Goal: Check status: Check status

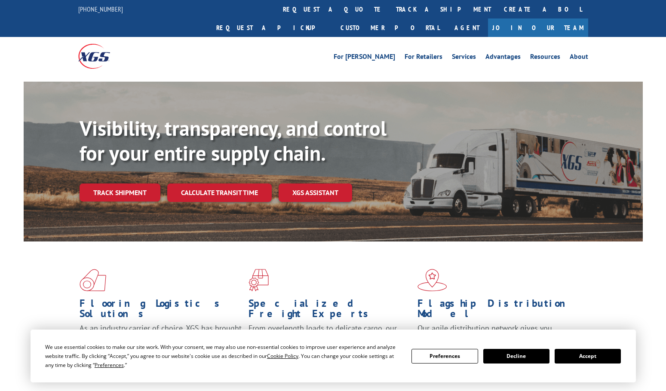
drag, startPoint x: 313, startPoint y: 15, endPoint x: 321, endPoint y: 23, distance: 11.3
click at [389, 15] on link "track a shipment" at bounding box center [443, 9] width 108 height 18
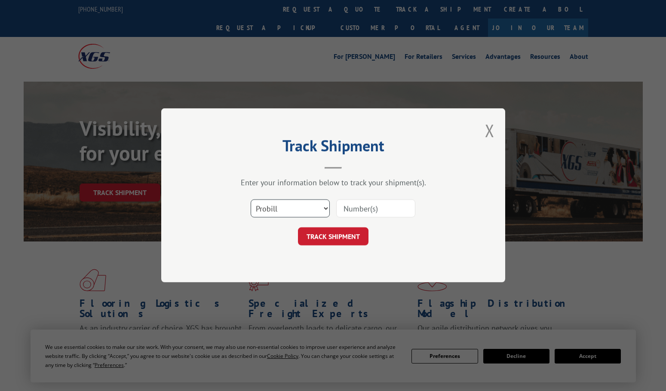
click at [293, 211] on select "Select category... Probill BOL PO" at bounding box center [290, 209] width 79 height 18
select select "bol"
click at [251, 200] on select "Select category... Probill BOL PO" at bounding box center [290, 209] width 79 height 18
click at [365, 213] on input at bounding box center [375, 209] width 79 height 18
paste input "R287509-2"
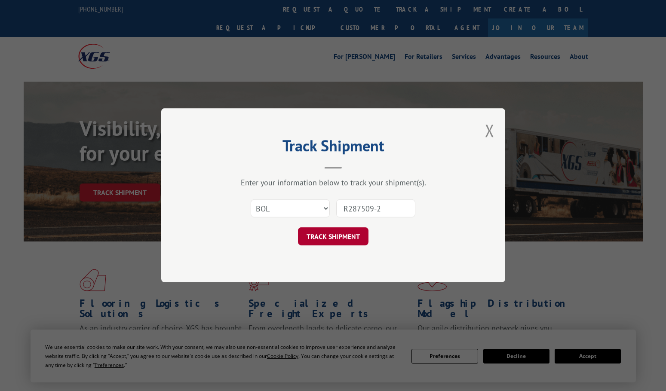
type input "R287509-2"
click at [339, 234] on button "TRACK SHIPMENT" at bounding box center [333, 237] width 70 height 18
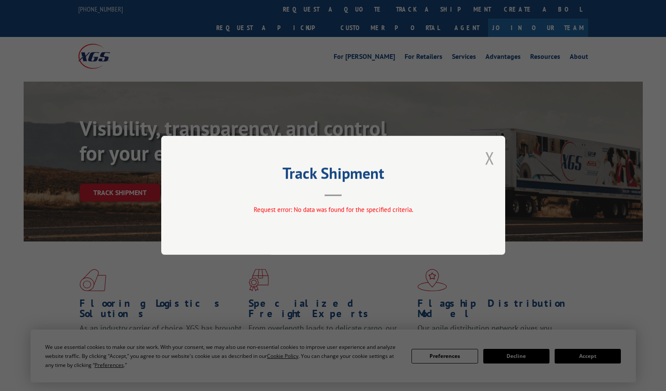
click at [487, 162] on button "Close modal" at bounding box center [489, 158] width 9 height 23
